Goal: Task Accomplishment & Management: Use online tool/utility

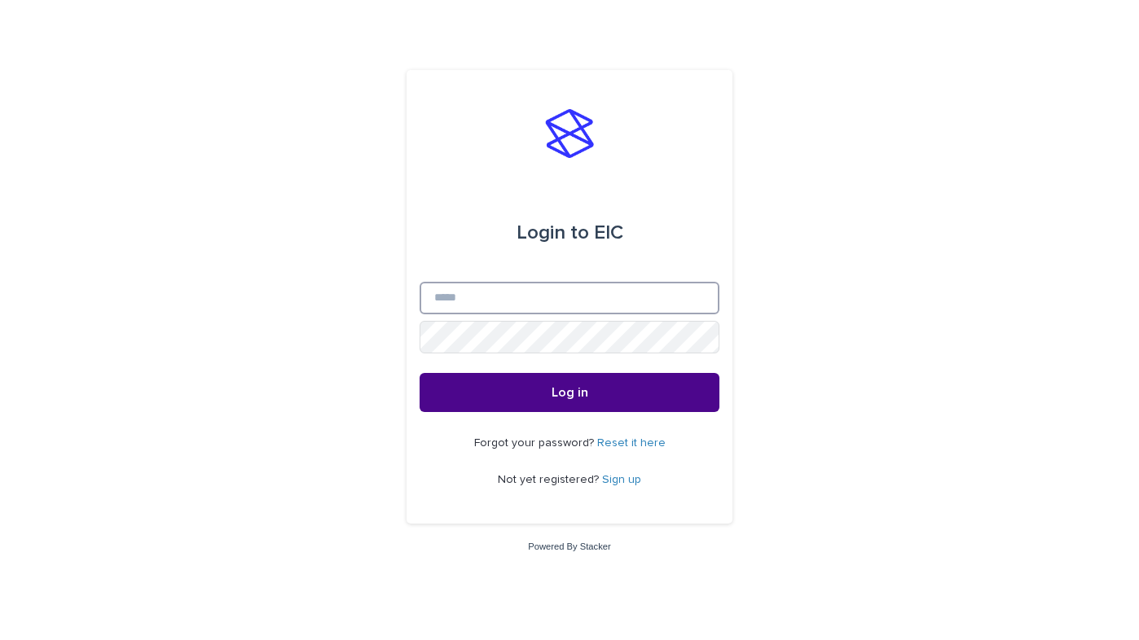
click at [657, 293] on input "Email" at bounding box center [569, 298] width 300 height 33
type input "**********"
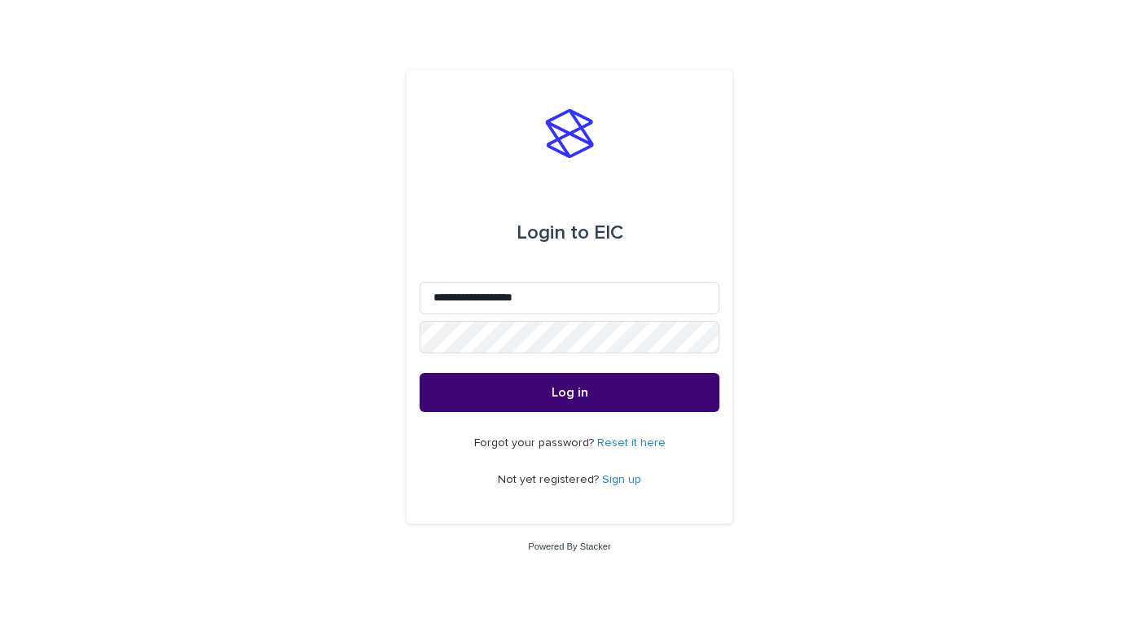
click at [572, 395] on span "Log in" at bounding box center [569, 392] width 37 height 13
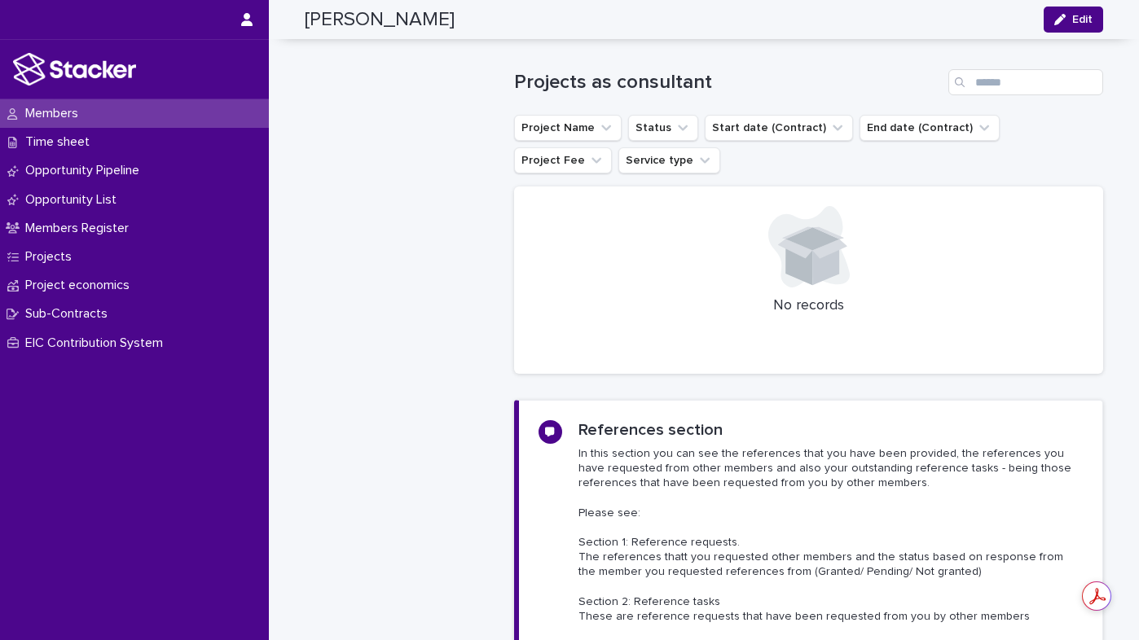
scroll to position [1850, 0]
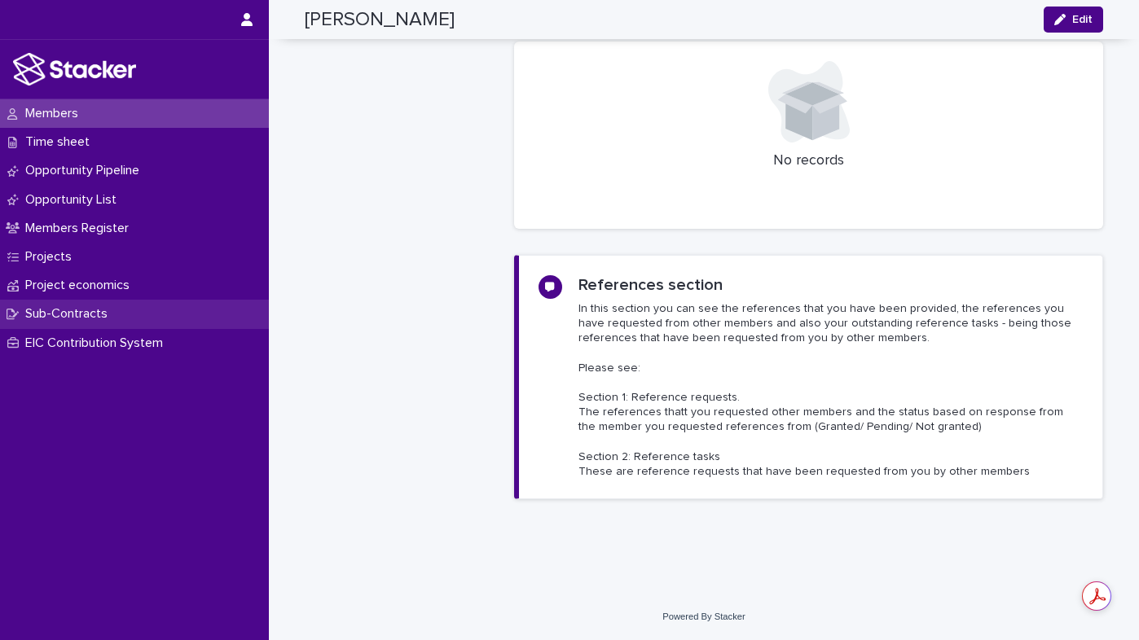
click at [90, 313] on p "Sub-Contracts" at bounding box center [70, 313] width 102 height 15
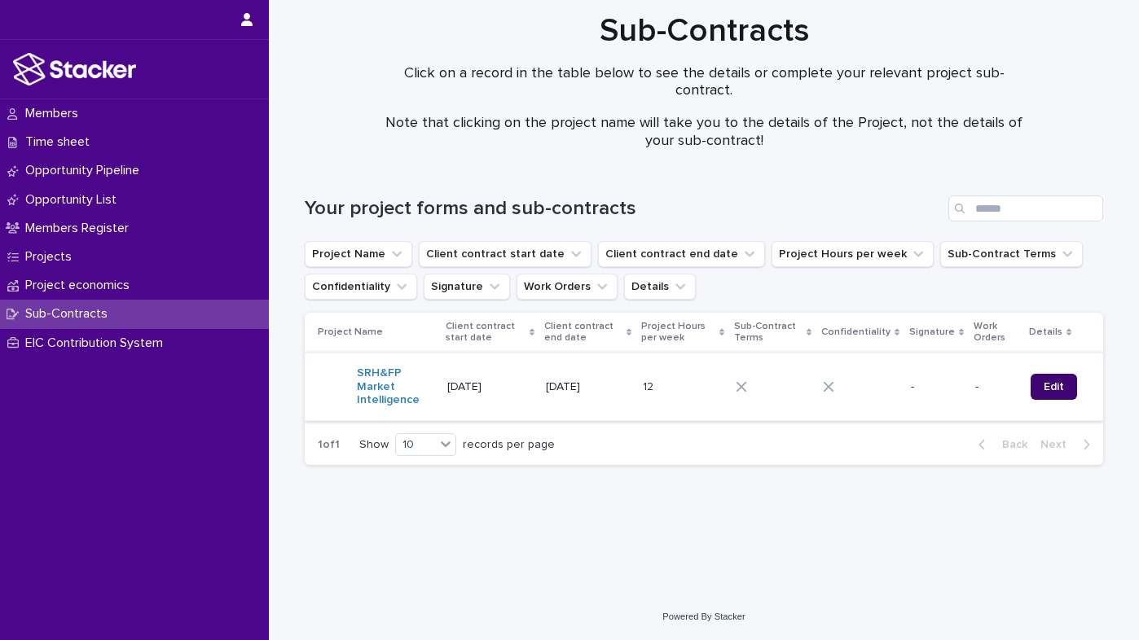
click at [1051, 390] on span "Edit" at bounding box center [1053, 386] width 20 height 11
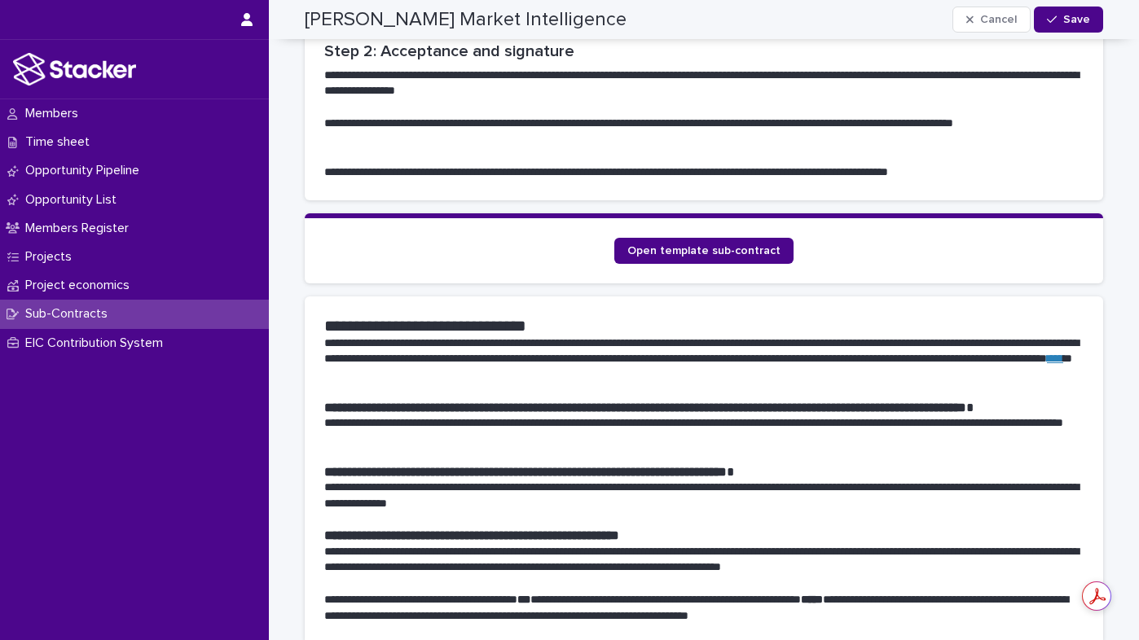
scroll to position [637, 0]
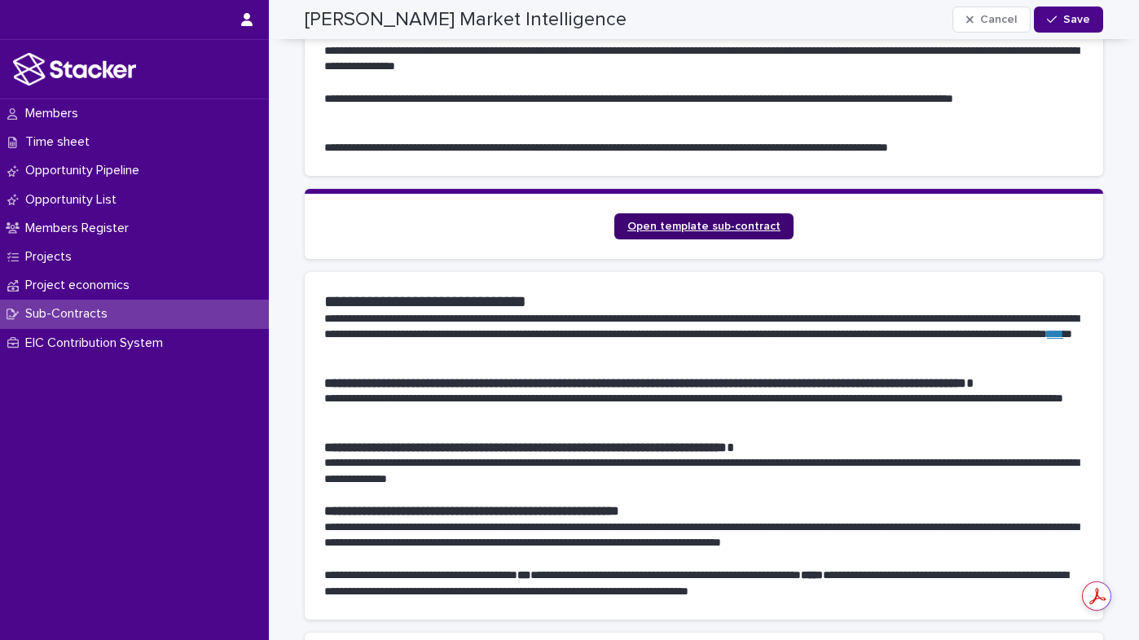
click at [701, 221] on span "Open template sub-contract" at bounding box center [703, 226] width 153 height 11
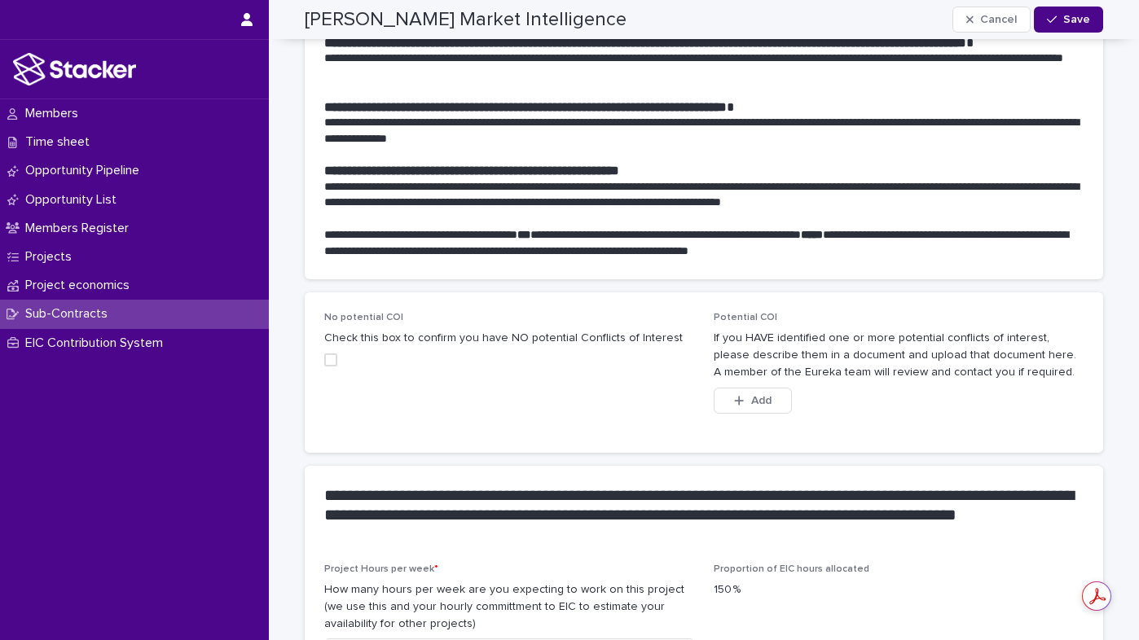
scroll to position [979, 0]
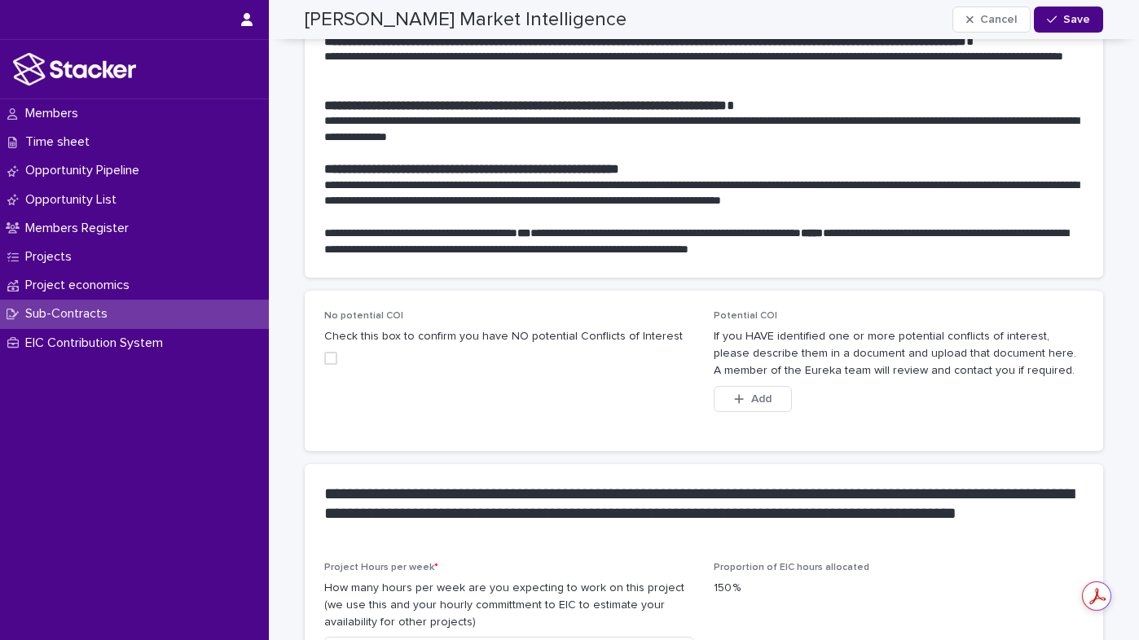
click at [324, 352] on span at bounding box center [330, 358] width 13 height 13
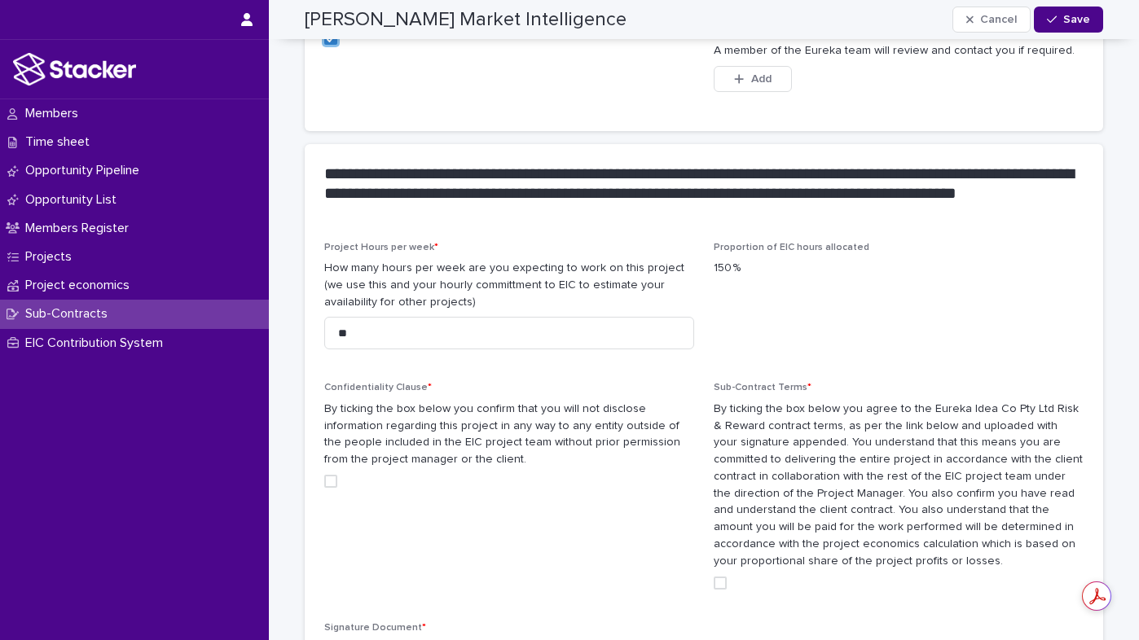
scroll to position [1301, 0]
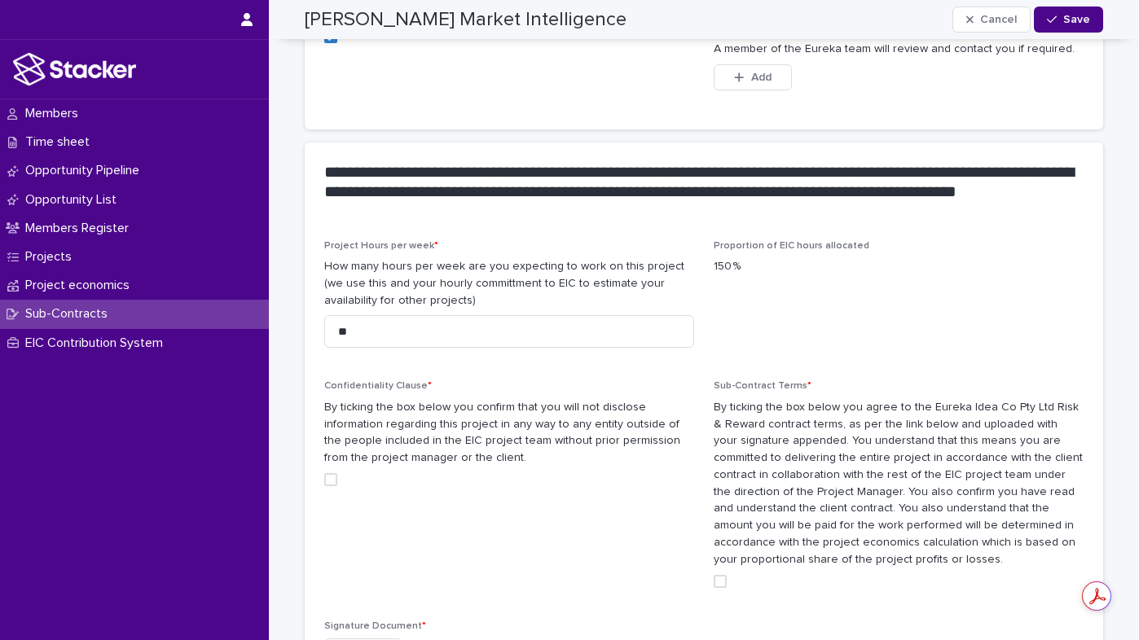
click at [324, 463] on div "Confidentiality Clause * By ticking the box below you confirm that you will not…" at bounding box center [509, 439] width 370 height 119
click at [328, 473] on span at bounding box center [330, 479] width 13 height 13
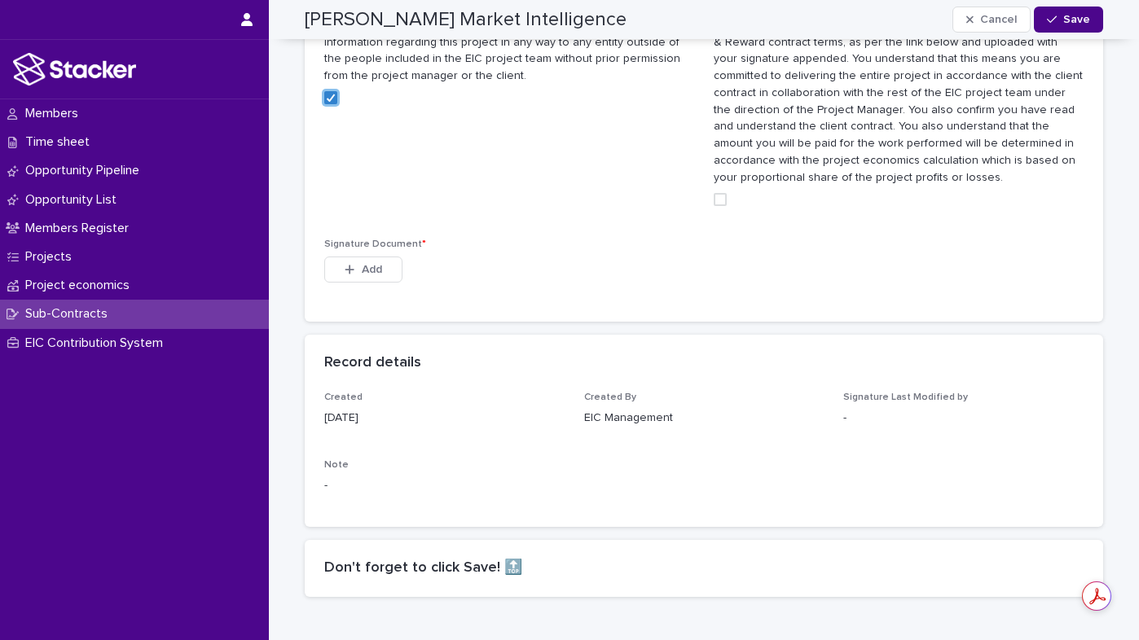
scroll to position [2074, 0]
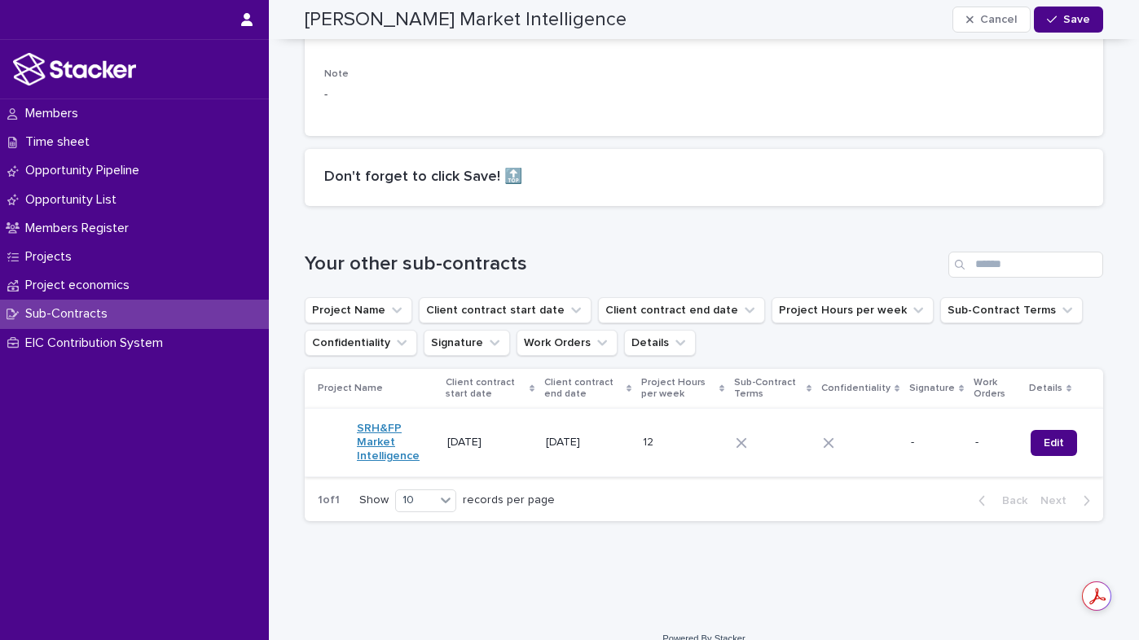
click at [378, 422] on link "SRH&FP Market Intelligence" at bounding box center [395, 442] width 77 height 41
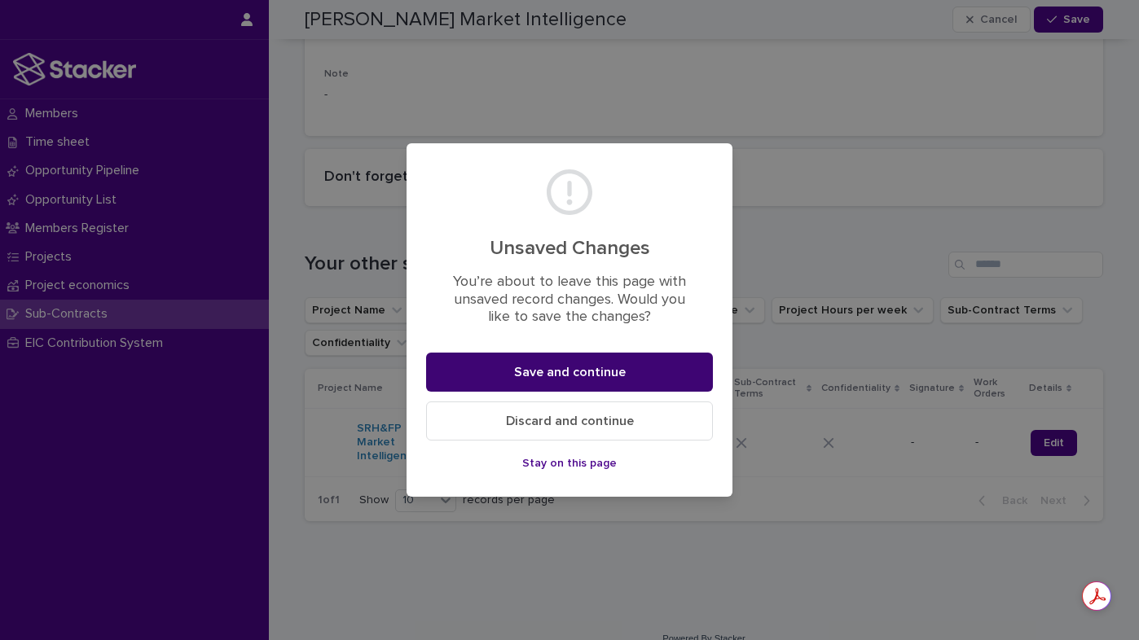
click at [589, 371] on span "Save and continue" at bounding box center [570, 372] width 112 height 13
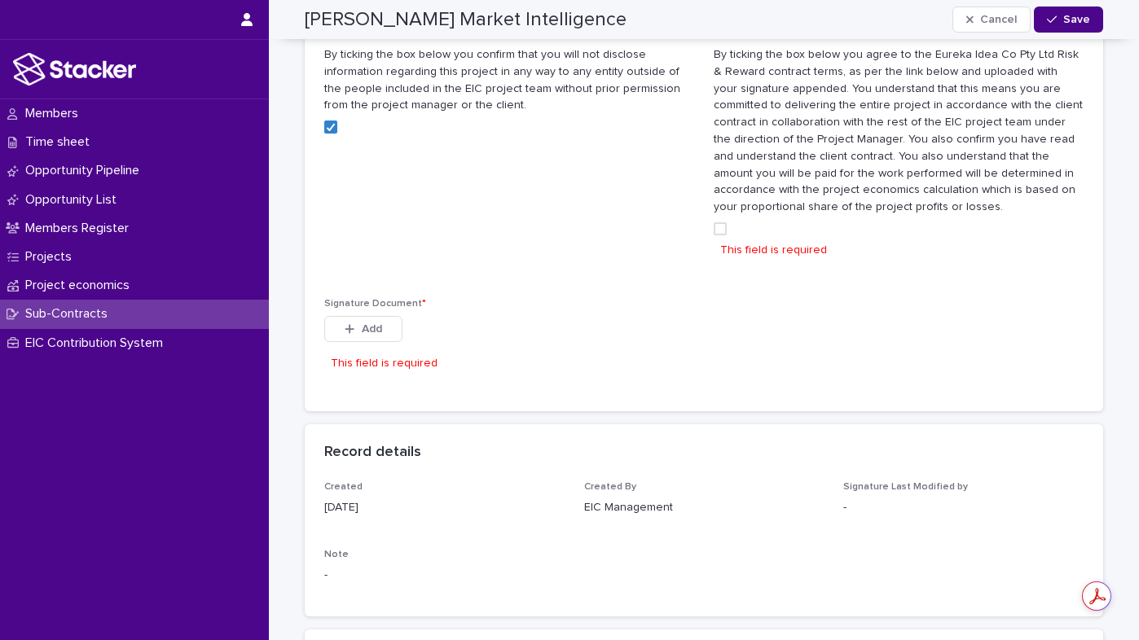
scroll to position [2138, 0]
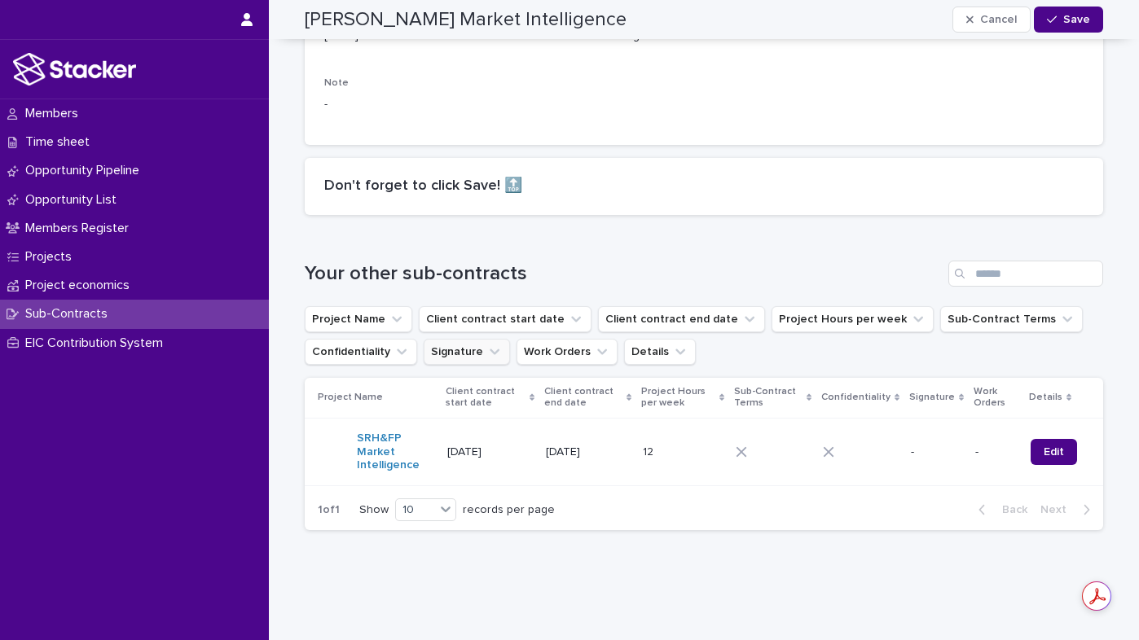
click at [486, 344] on icon "Signature" at bounding box center [494, 352] width 16 height 16
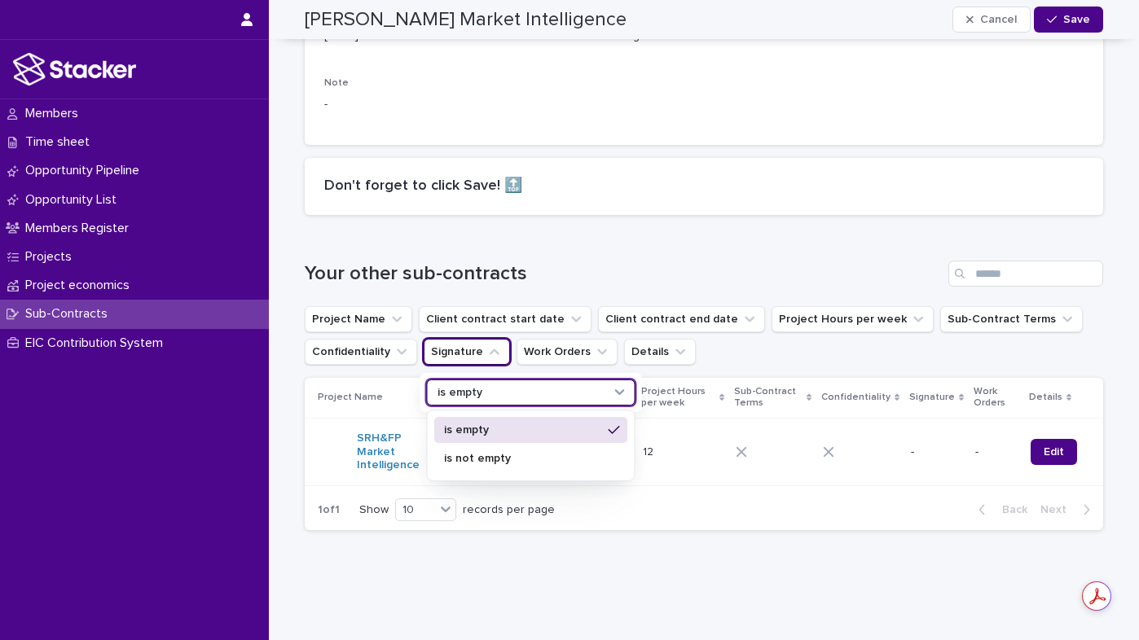
click at [614, 384] on icon at bounding box center [620, 392] width 16 height 16
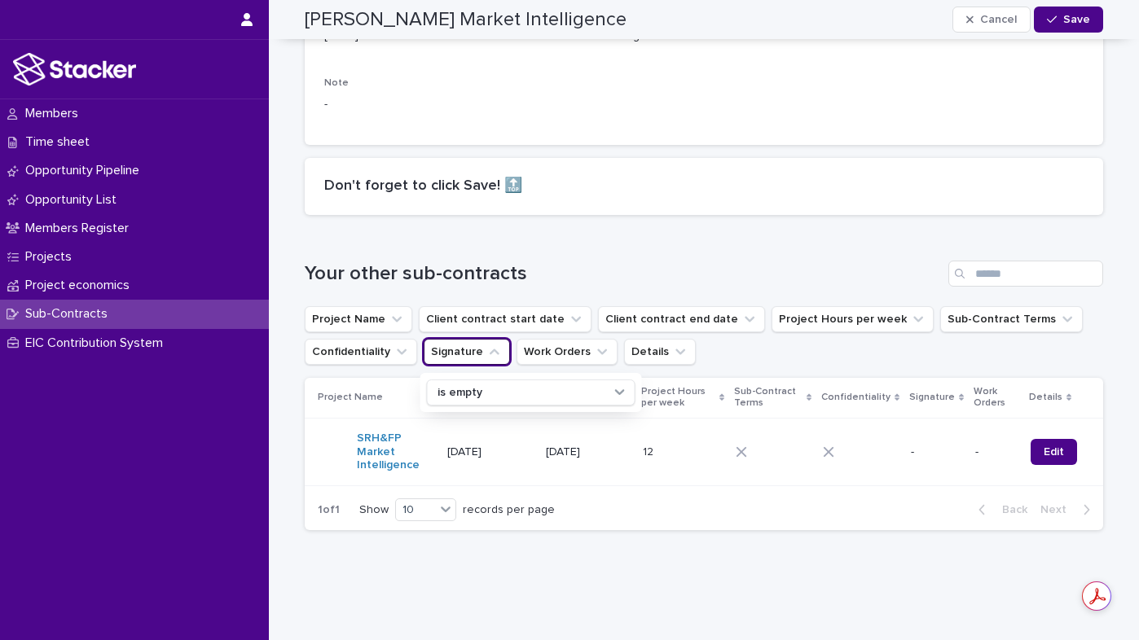
click at [738, 489] on div "1 of 1 Show 10 records per page Back Next" at bounding box center [704, 509] width 798 height 41
click at [375, 432] on link "SRH&FP Market Intelligence" at bounding box center [395, 452] width 77 height 41
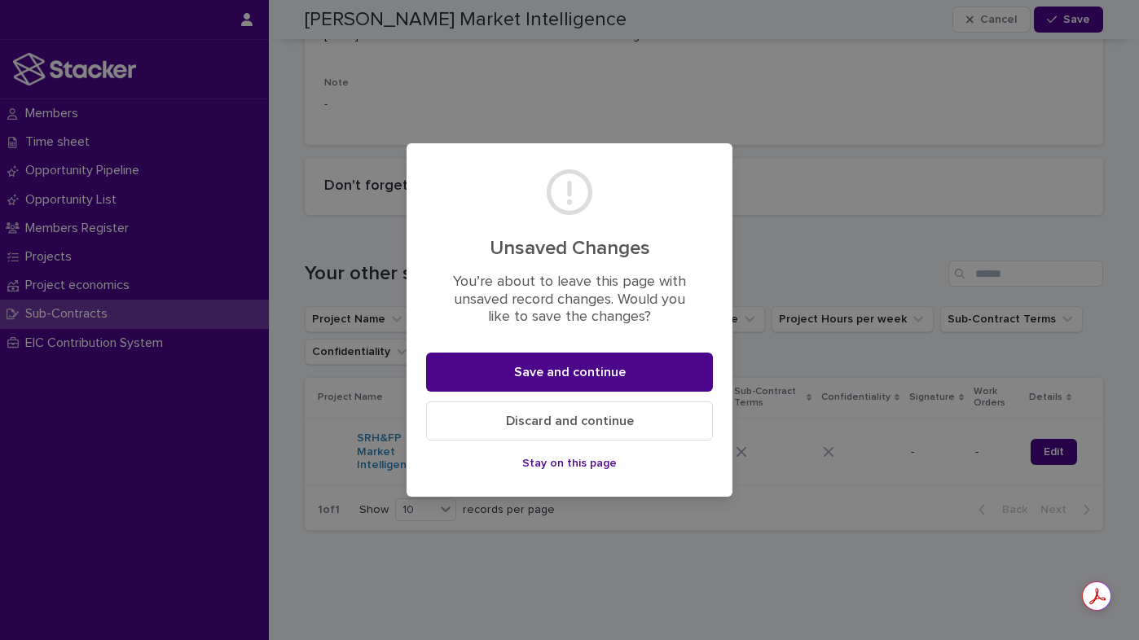
click at [442, 604] on div "Unsaved Changes You’re about to leave this page with unsaved record changes. Wo…" at bounding box center [569, 320] width 1139 height 640
click at [568, 414] on button "Discard and continue" at bounding box center [569, 421] width 287 height 39
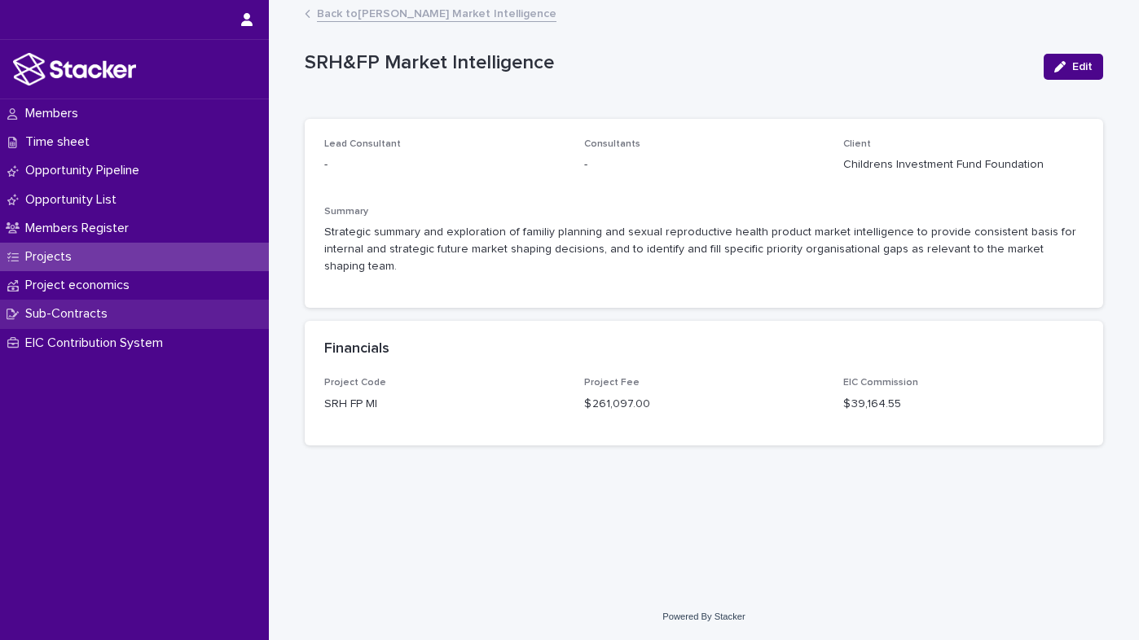
click at [84, 314] on p "Sub-Contracts" at bounding box center [70, 313] width 102 height 15
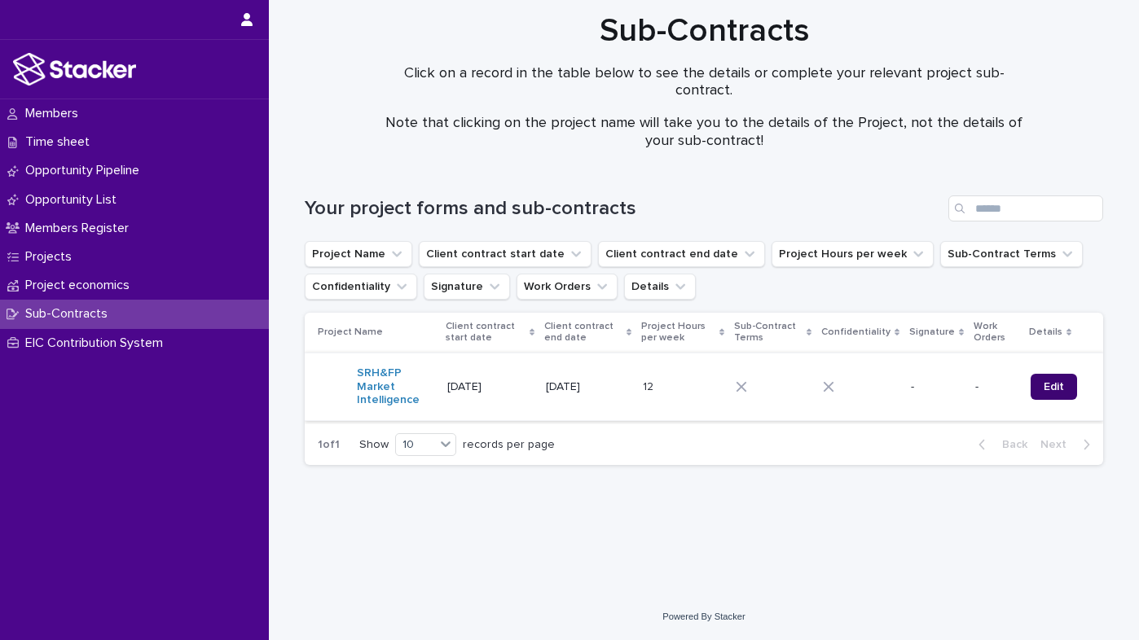
click at [1061, 382] on link "Edit" at bounding box center [1053, 387] width 46 height 26
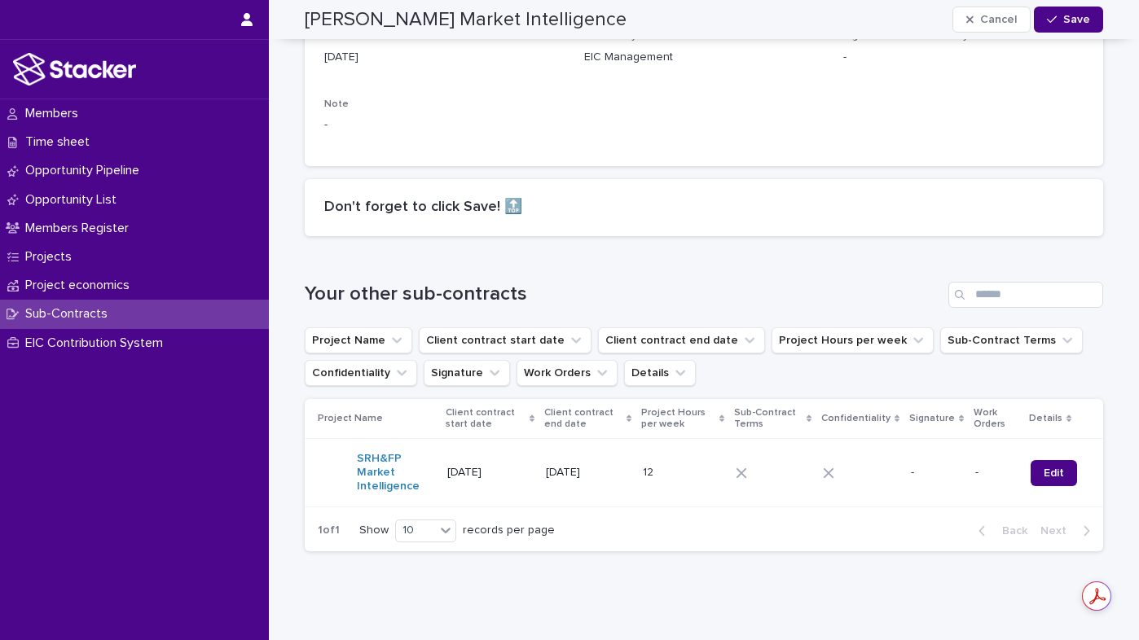
scroll to position [2050, 0]
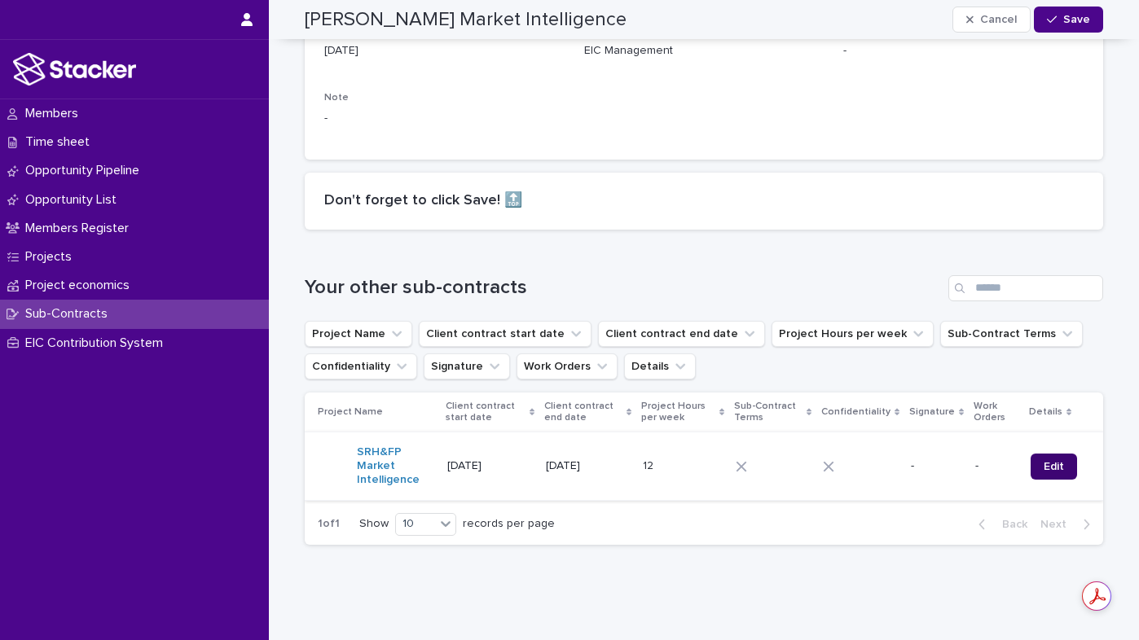
click at [1054, 461] on span "Edit" at bounding box center [1053, 466] width 20 height 11
click at [1048, 461] on span "Edit" at bounding box center [1053, 466] width 20 height 11
click at [391, 326] on icon "Project Name" at bounding box center [396, 334] width 16 height 16
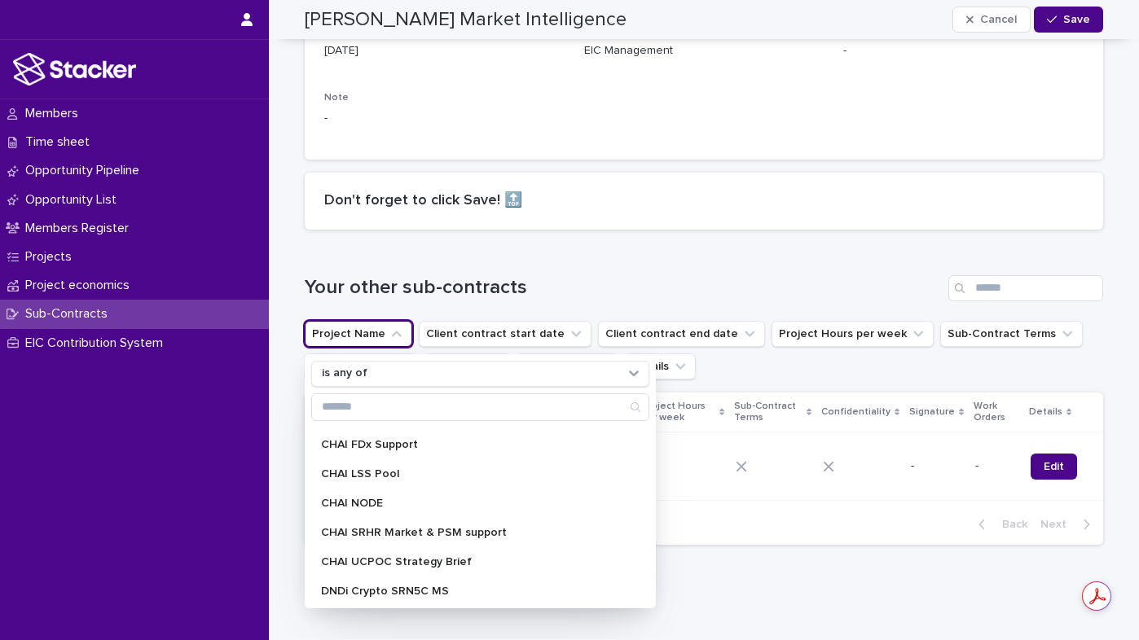
scroll to position [0, 0]
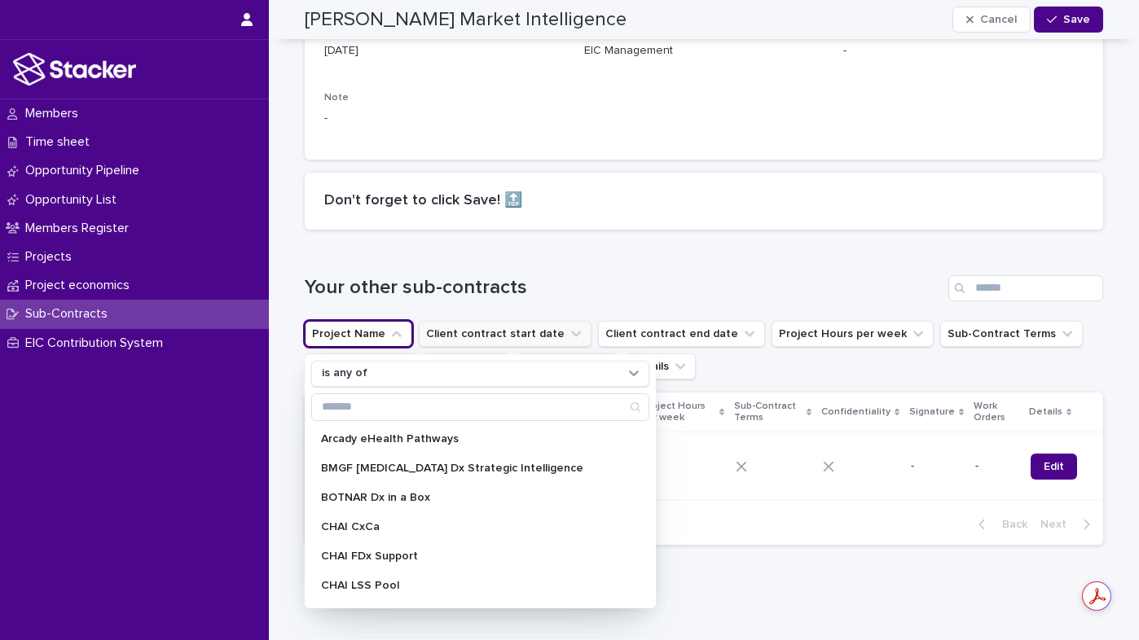
click at [568, 326] on icon "Client contract start date" at bounding box center [576, 334] width 16 height 16
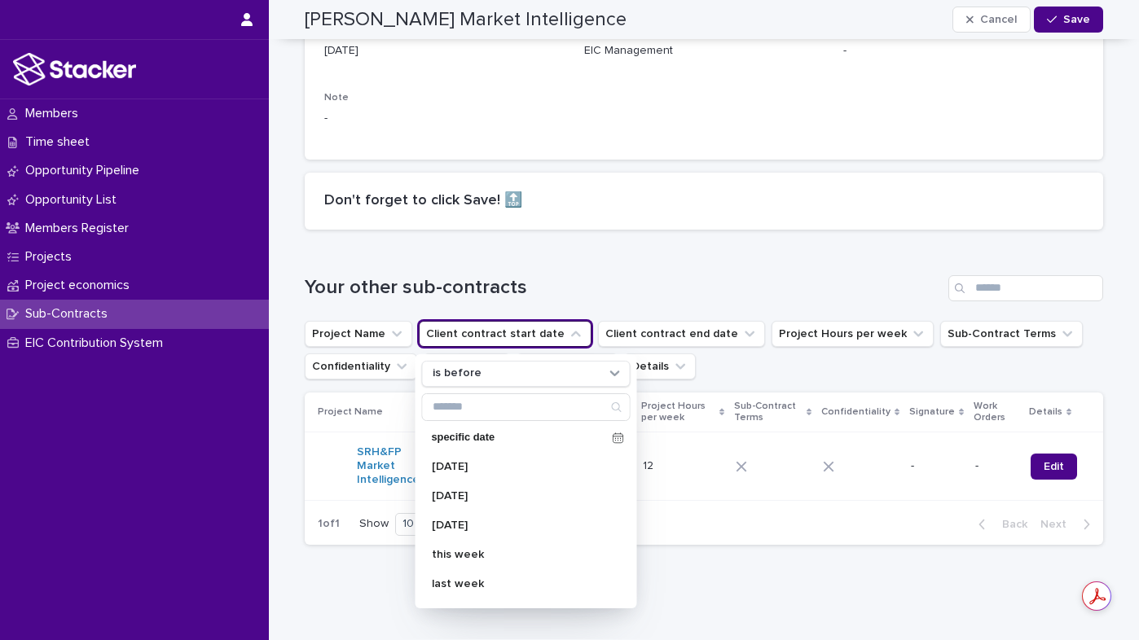
click at [602, 276] on h1 "Your other sub-contracts" at bounding box center [623, 288] width 637 height 24
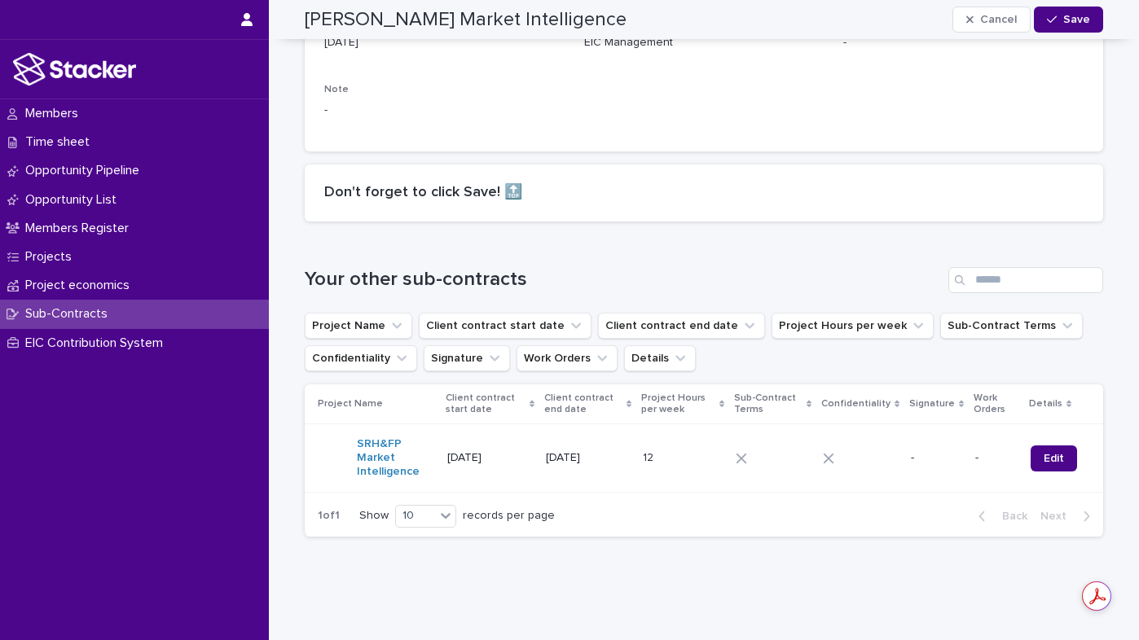
scroll to position [2074, 0]
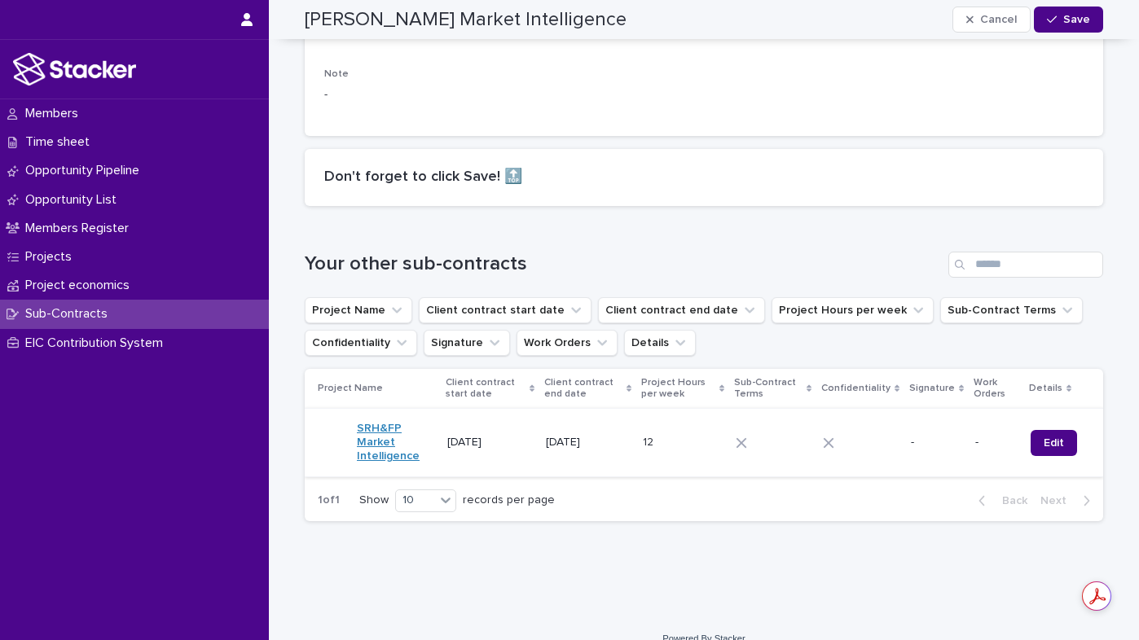
click at [375, 429] on link "SRH&FP Market Intelligence" at bounding box center [395, 442] width 77 height 41
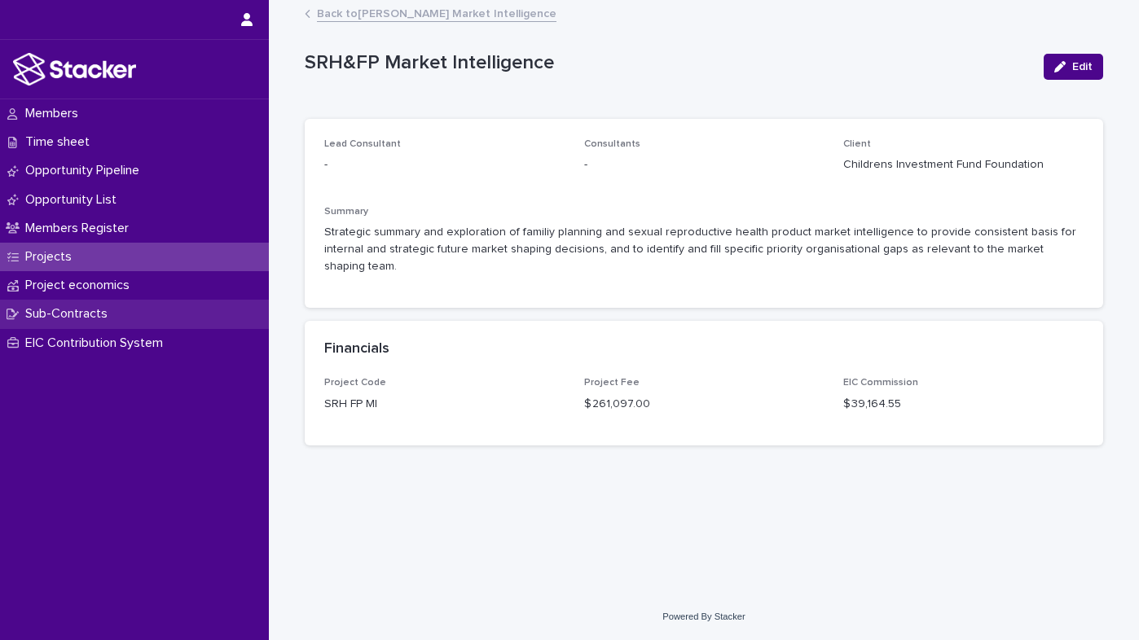
click at [64, 316] on p "Sub-Contracts" at bounding box center [70, 313] width 102 height 15
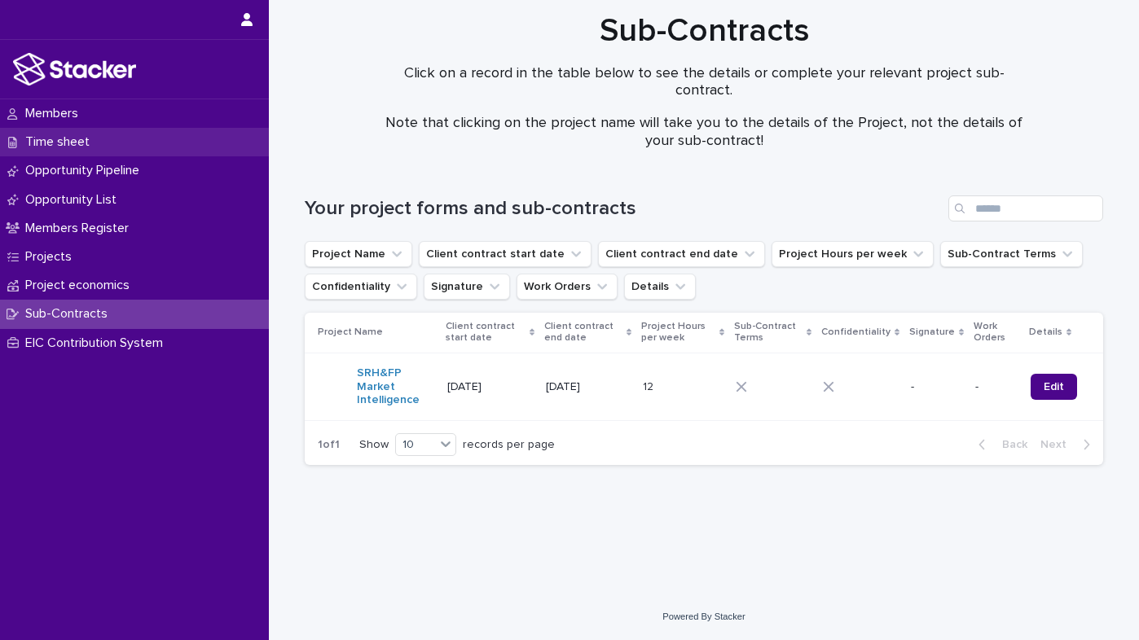
click at [71, 147] on p "Time sheet" at bounding box center [61, 141] width 84 height 15
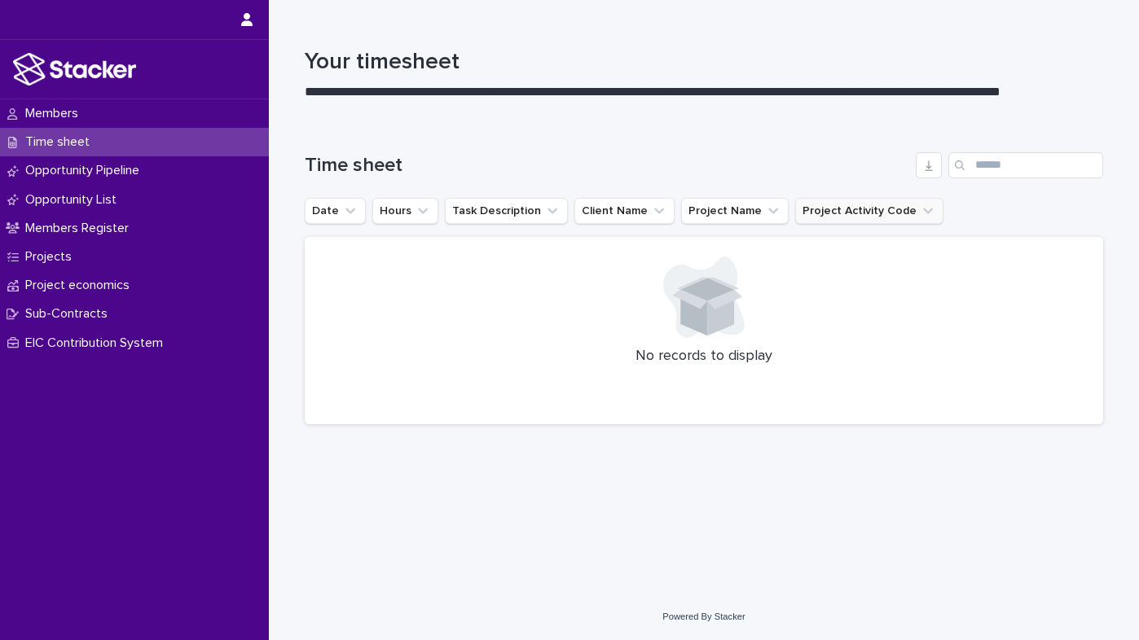
click at [920, 208] on icon "Project Activity Code" at bounding box center [928, 211] width 16 height 16
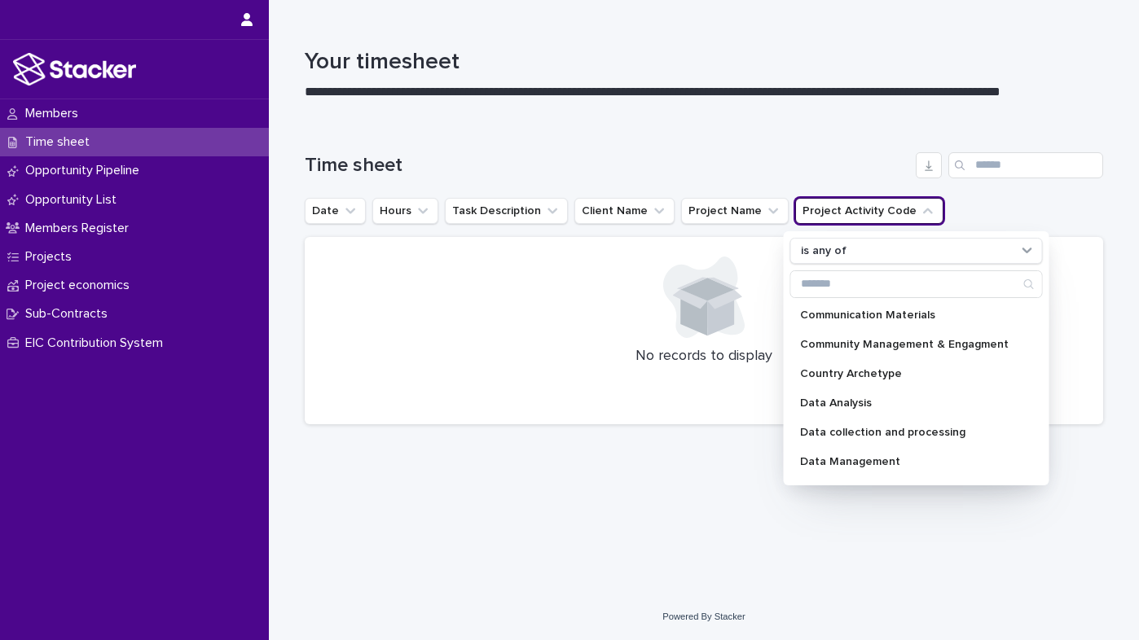
scroll to position [210, 0]
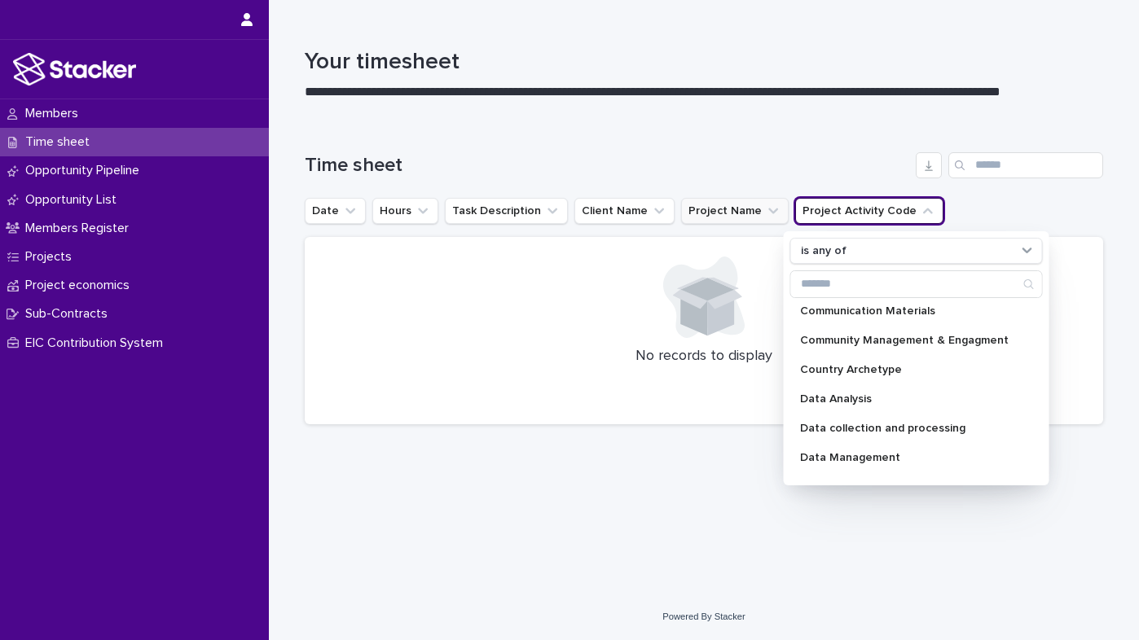
click at [765, 213] on icon "Project Name" at bounding box center [773, 211] width 16 height 16
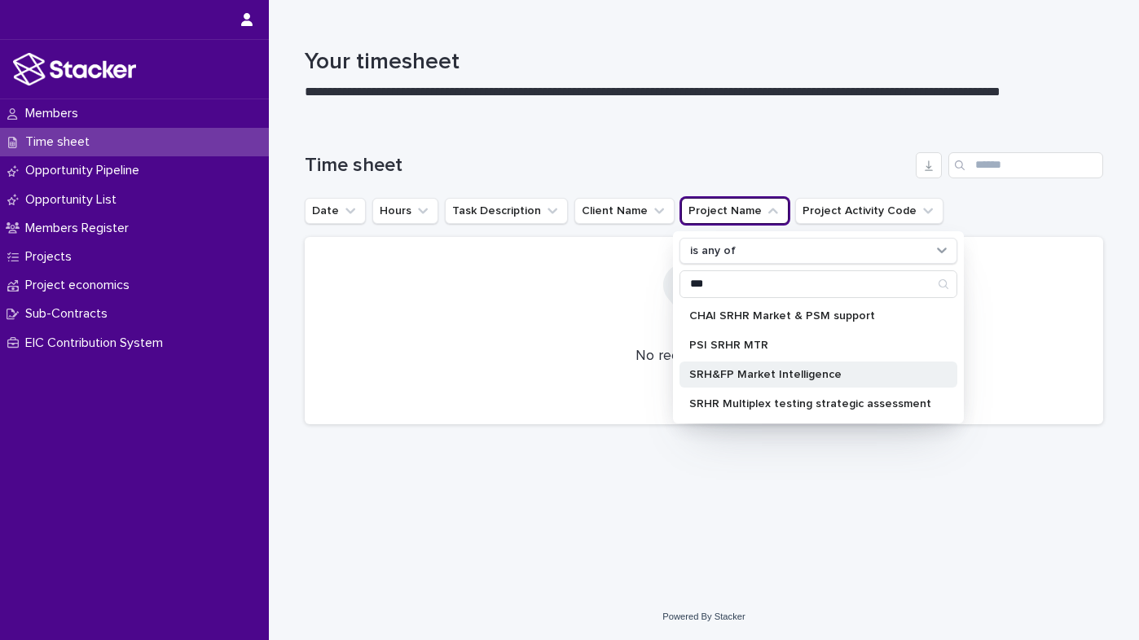
type input "***"
click at [805, 372] on p "SRH&FP Market Intelligence" at bounding box center [810, 374] width 242 height 11
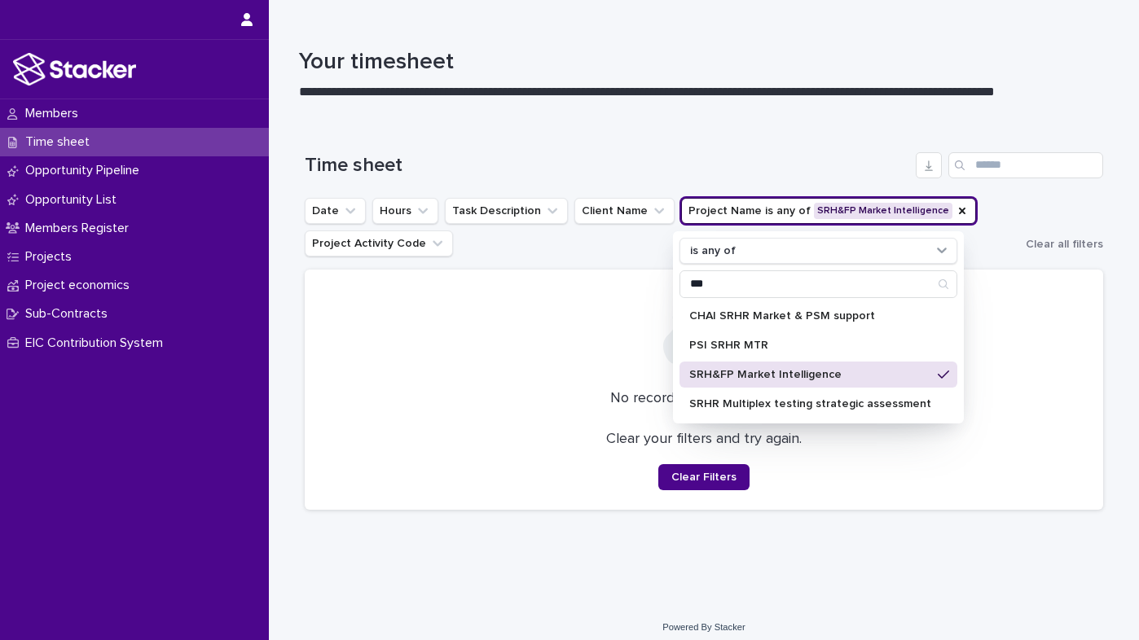
click at [805, 372] on p "SRH&FP Market Intelligence" at bounding box center [810, 374] width 242 height 11
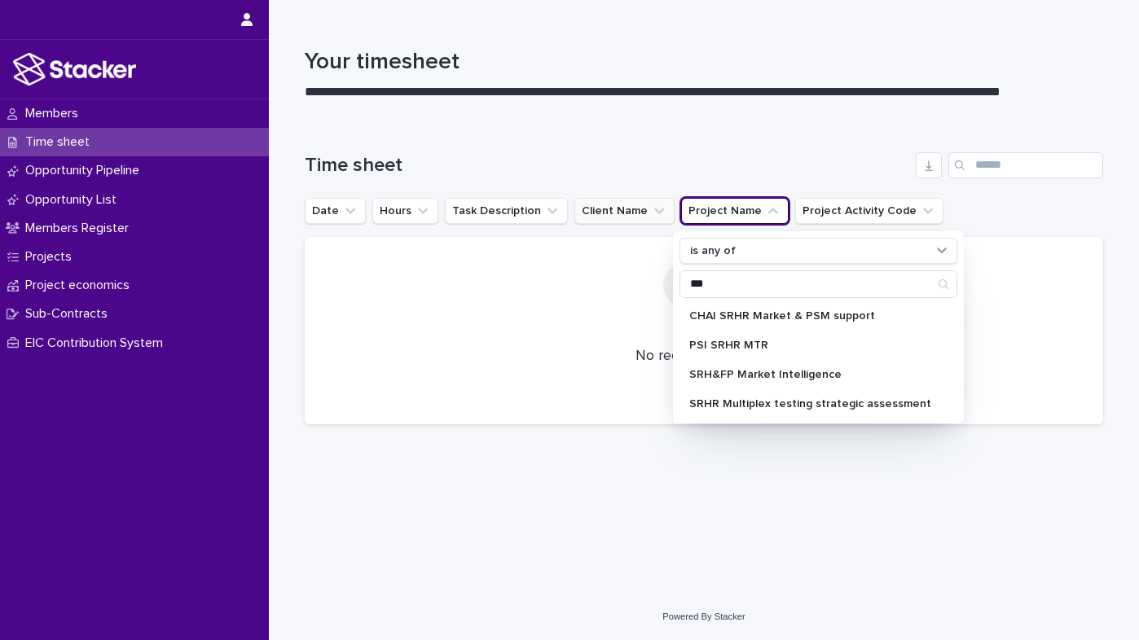
click at [649, 202] on button "Client Name" at bounding box center [624, 211] width 100 height 26
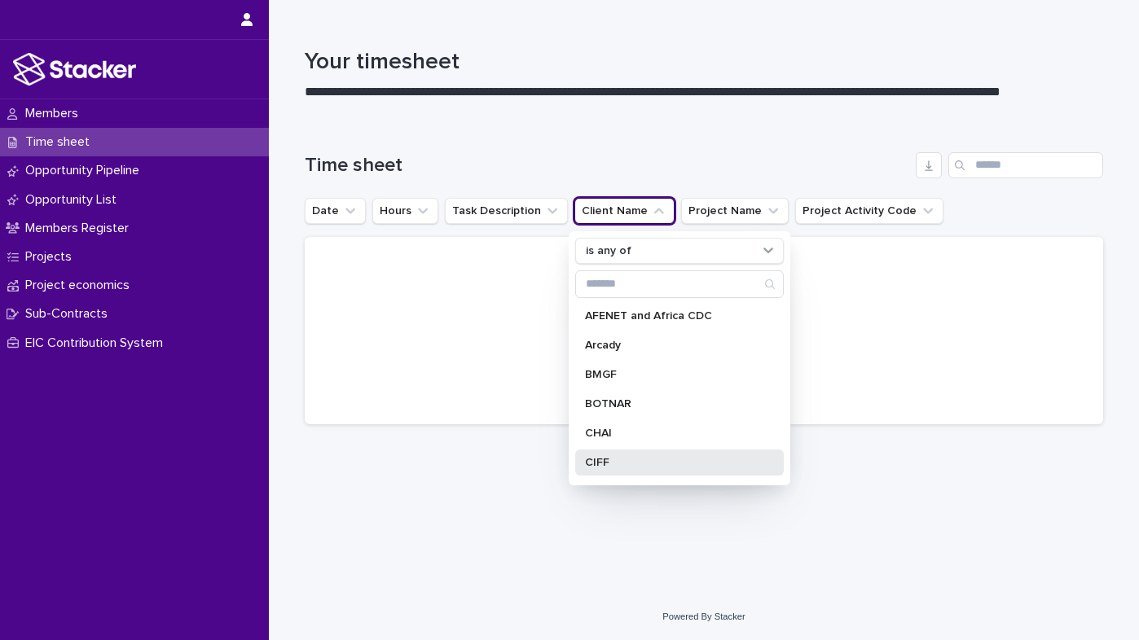
click at [627, 462] on p "CIFF" at bounding box center [671, 462] width 173 height 11
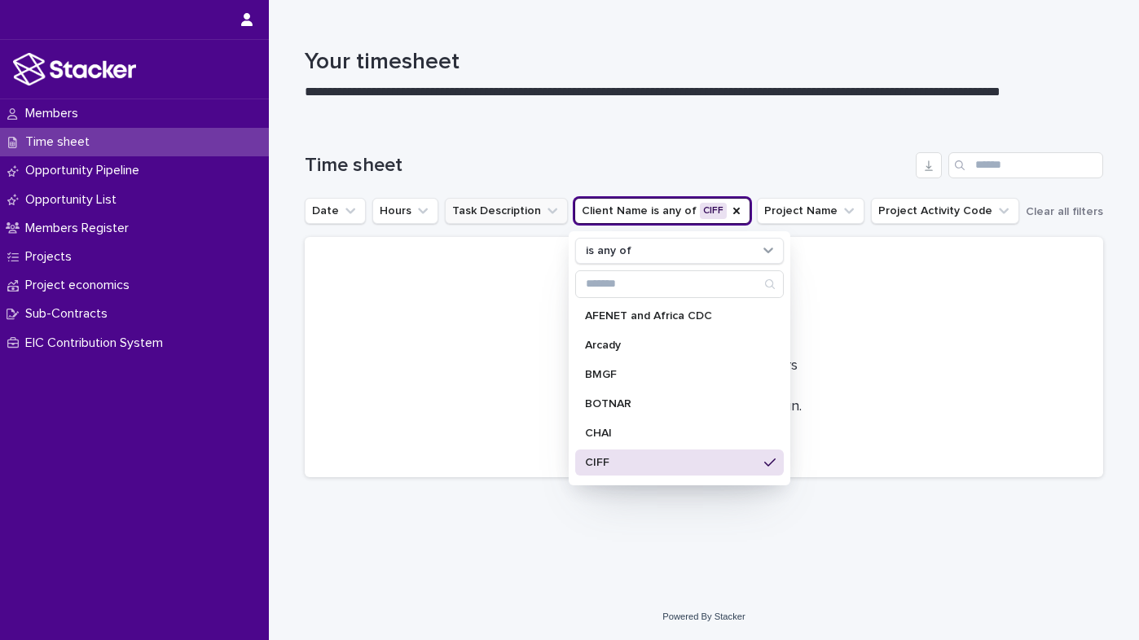
click at [546, 208] on icon "Task Description" at bounding box center [552, 211] width 16 height 16
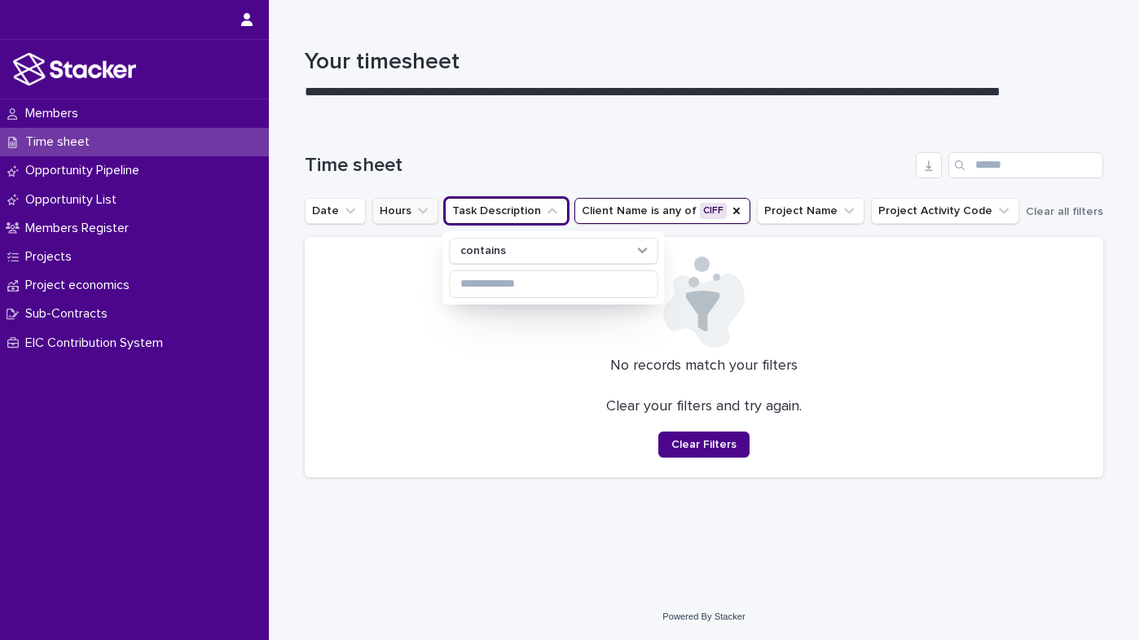
click at [419, 212] on icon "Hours" at bounding box center [423, 211] width 10 height 6
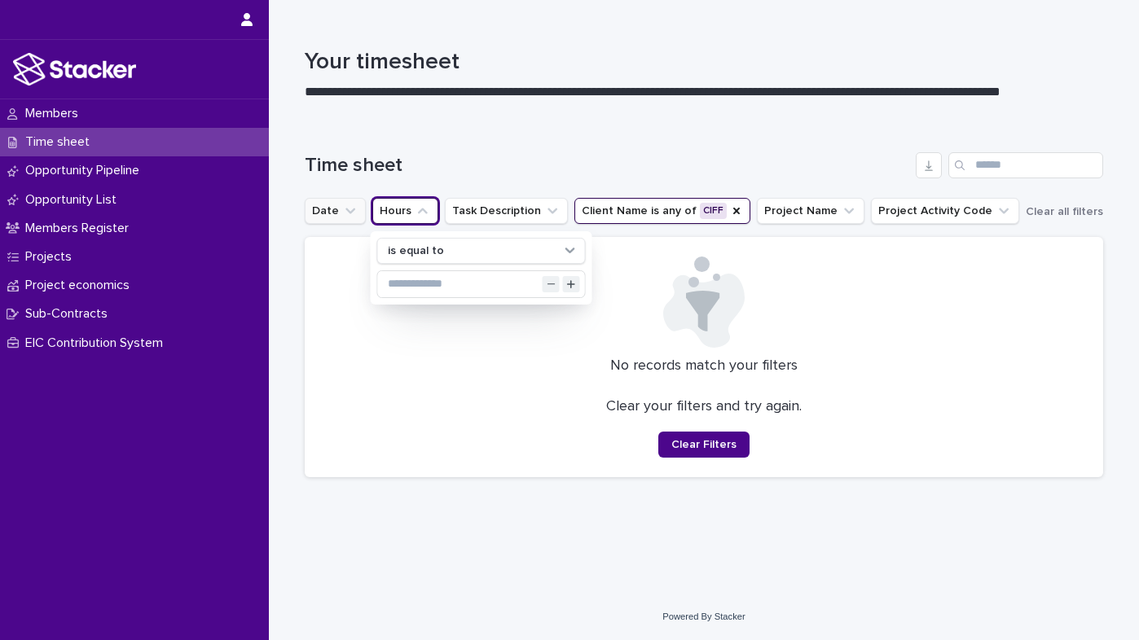
click at [353, 206] on icon "Date" at bounding box center [350, 211] width 16 height 16
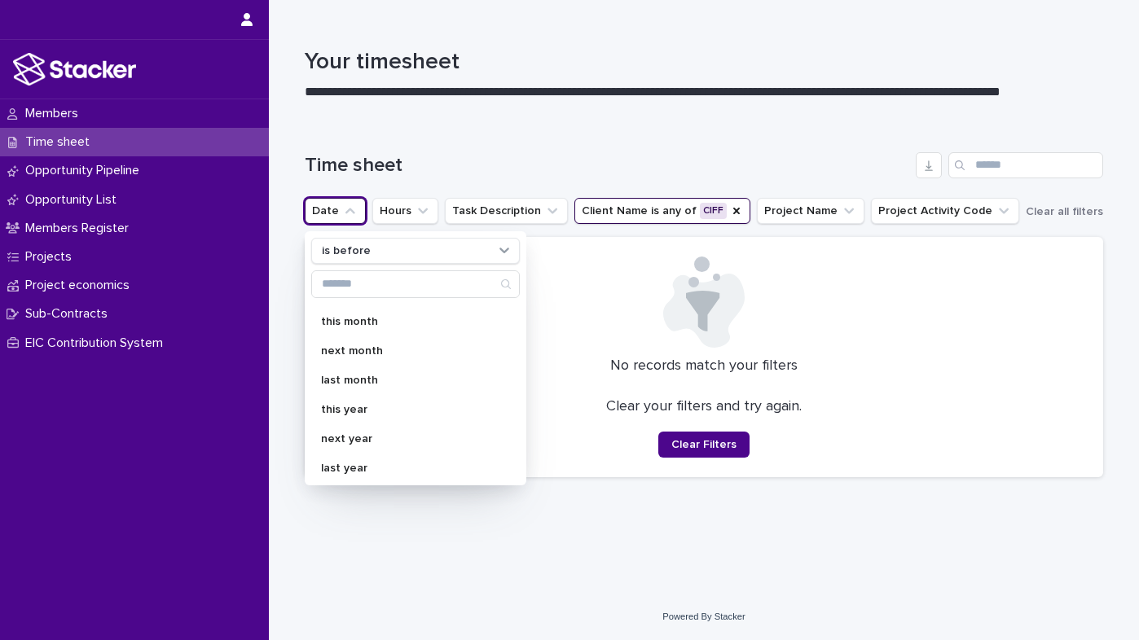
scroll to position [283, 0]
click at [561, 123] on div "Time sheet" at bounding box center [704, 159] width 798 height 78
